Goal: Task Accomplishment & Management: Manage account settings

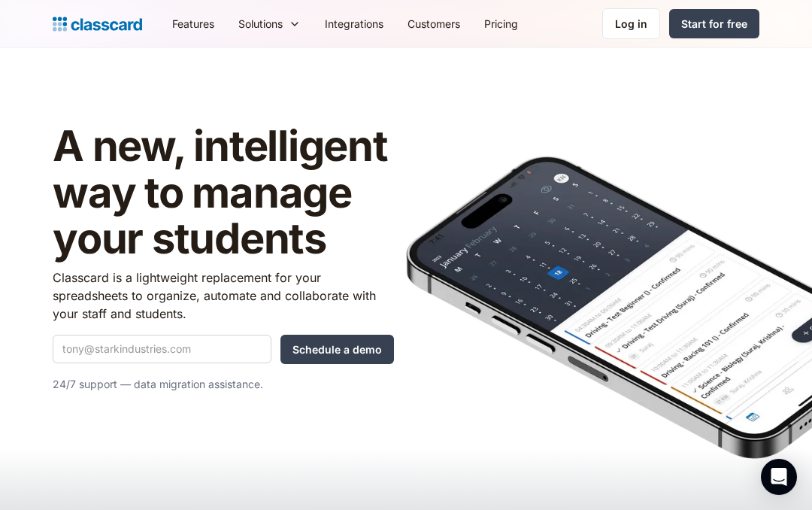
click at [629, 20] on div "Log in" at bounding box center [631, 24] width 32 height 16
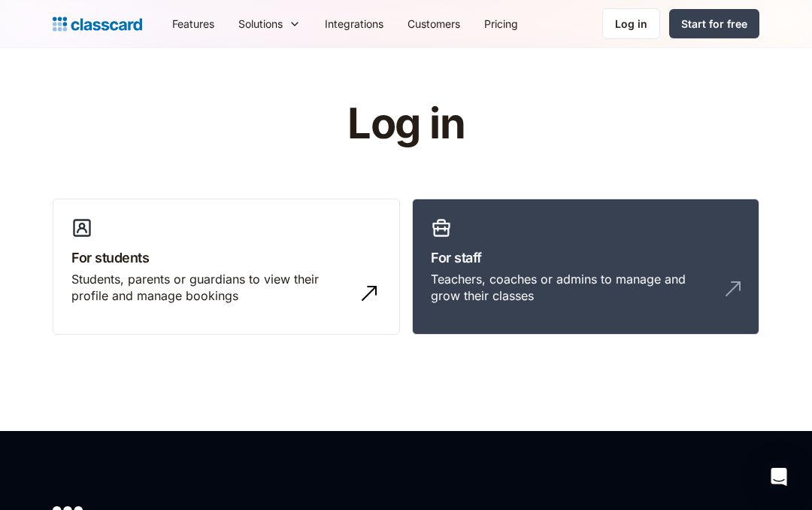
click at [701, 278] on div "Teachers, coaches or admins to manage and grow their classes" at bounding box center [571, 288] width 280 height 34
